Goal: Information Seeking & Learning: Learn about a topic

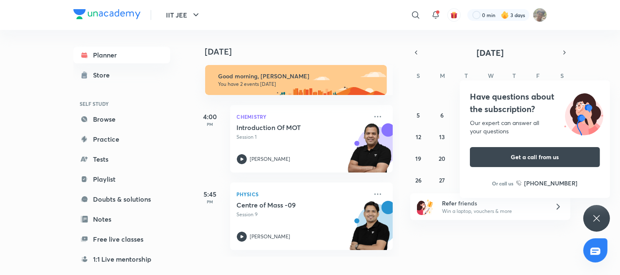
click at [594, 223] on icon at bounding box center [596, 218] width 10 height 10
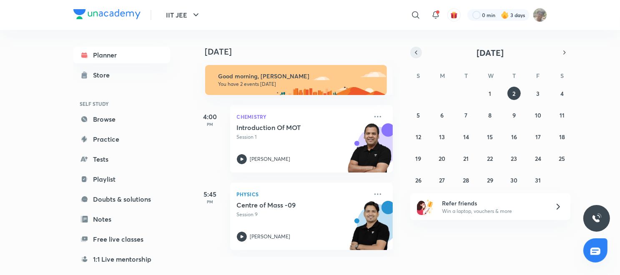
click at [416, 53] on icon "button" at bounding box center [416, 53] width 7 height 8
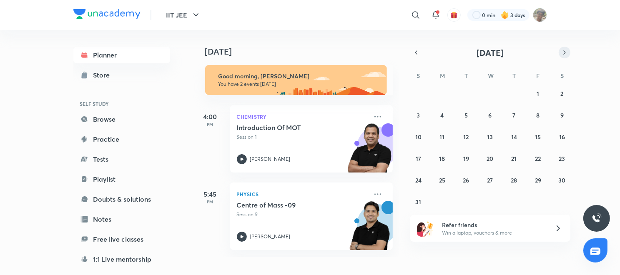
click at [561, 50] on icon "button" at bounding box center [564, 53] width 7 height 8
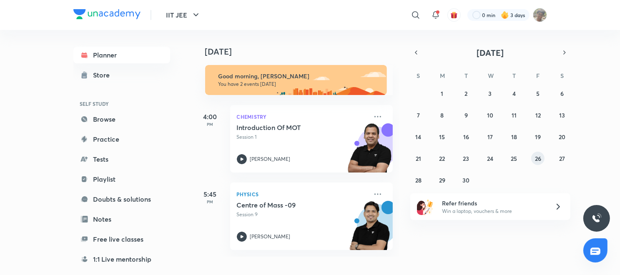
click at [533, 160] on button "26" at bounding box center [537, 158] width 13 height 13
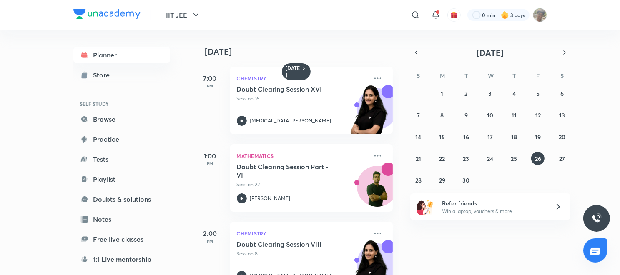
scroll to position [186, 0]
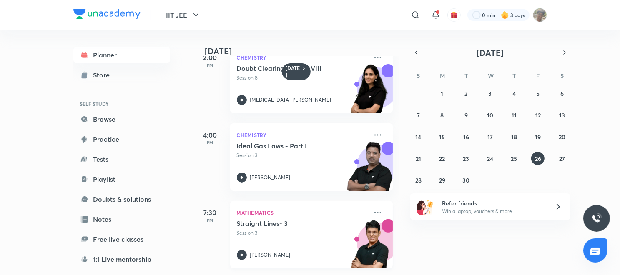
click at [254, 251] on p "[PERSON_NAME]" at bounding box center [270, 255] width 40 height 8
click at [420, 173] on button "28" at bounding box center [417, 179] width 13 height 13
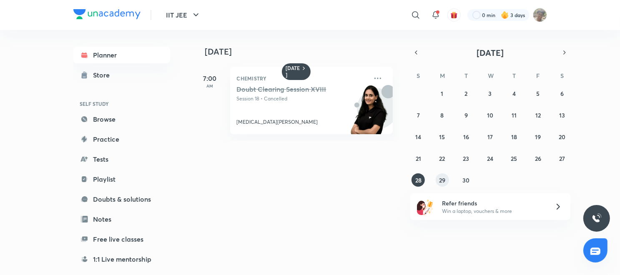
click at [439, 186] on button "29" at bounding box center [442, 179] width 13 height 13
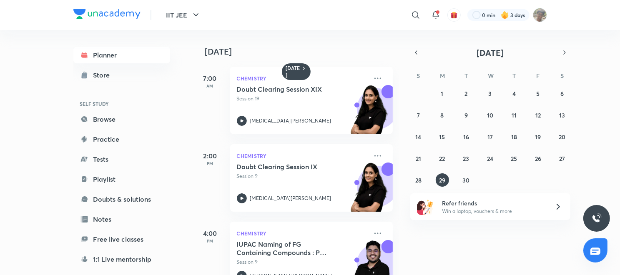
scroll to position [186, 0]
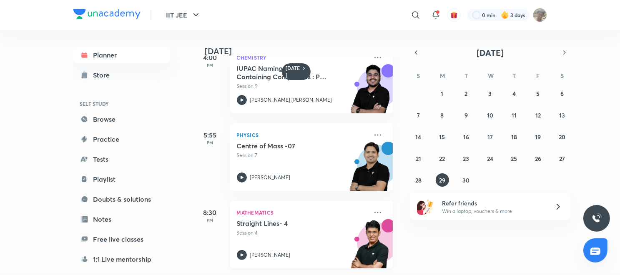
click at [240, 253] on icon at bounding box center [241, 254] width 3 height 3
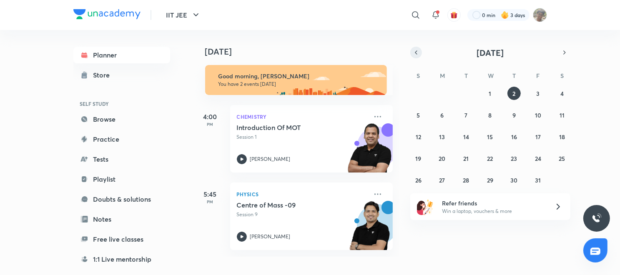
click at [419, 54] on button "button" at bounding box center [416, 53] width 12 height 12
click at [511, 130] on button "18" at bounding box center [513, 136] width 13 height 13
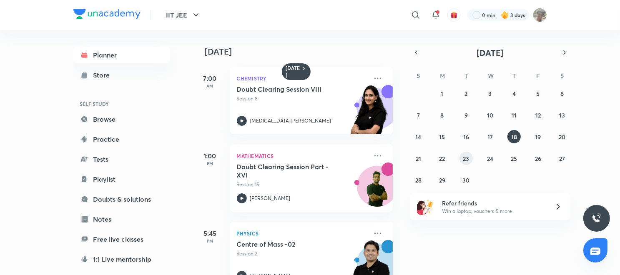
click at [461, 158] on button "23" at bounding box center [465, 158] width 13 height 13
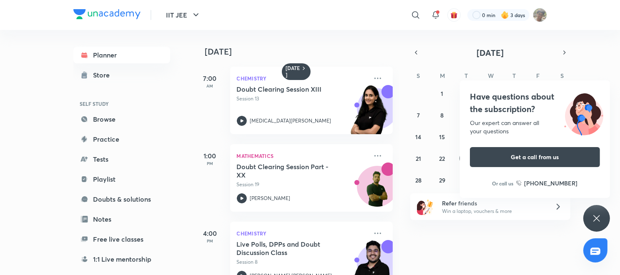
click at [609, 217] on div "Have questions about the subscription? Our expert can answer all your questions…" at bounding box center [596, 218] width 27 height 27
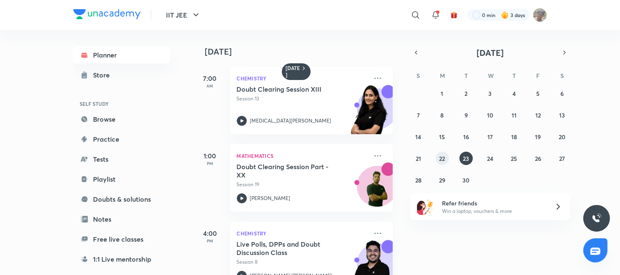
click at [447, 159] on button "22" at bounding box center [442, 158] width 13 height 13
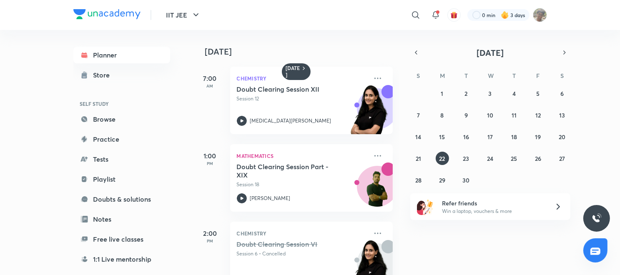
scroll to position [186, 0]
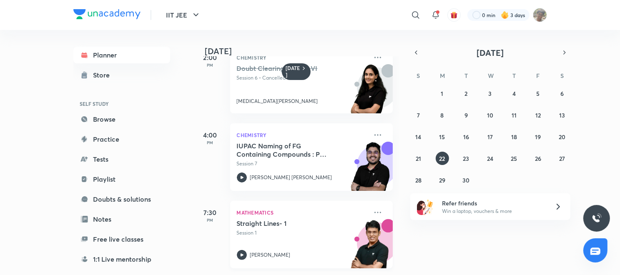
click at [243, 233] on div "Straight Lines- 1 Session 1 [PERSON_NAME]" at bounding box center [302, 239] width 131 height 41
click at [491, 155] on abbr "24" at bounding box center [490, 159] width 6 height 8
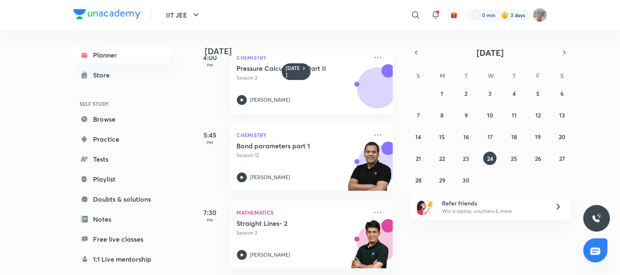
scroll to position [263, 0]
click at [244, 250] on icon at bounding box center [242, 255] width 10 height 10
click at [511, 155] on abbr "25" at bounding box center [514, 159] width 6 height 8
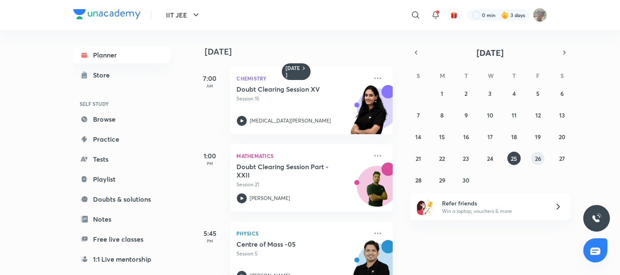
click at [537, 158] on abbr "26" at bounding box center [538, 159] width 6 height 8
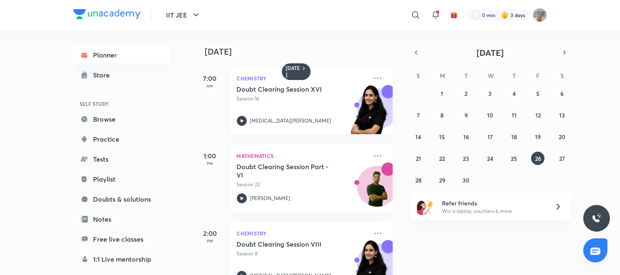
scroll to position [186, 0]
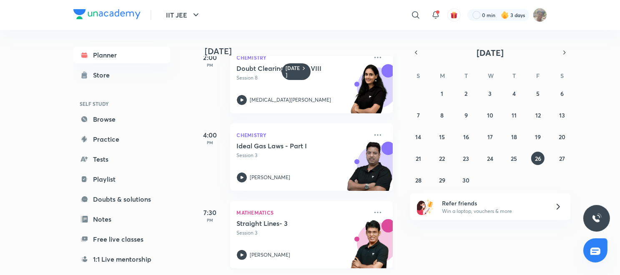
click at [243, 250] on icon at bounding box center [242, 255] width 10 height 10
